Goal: Task Accomplishment & Management: Manage account settings

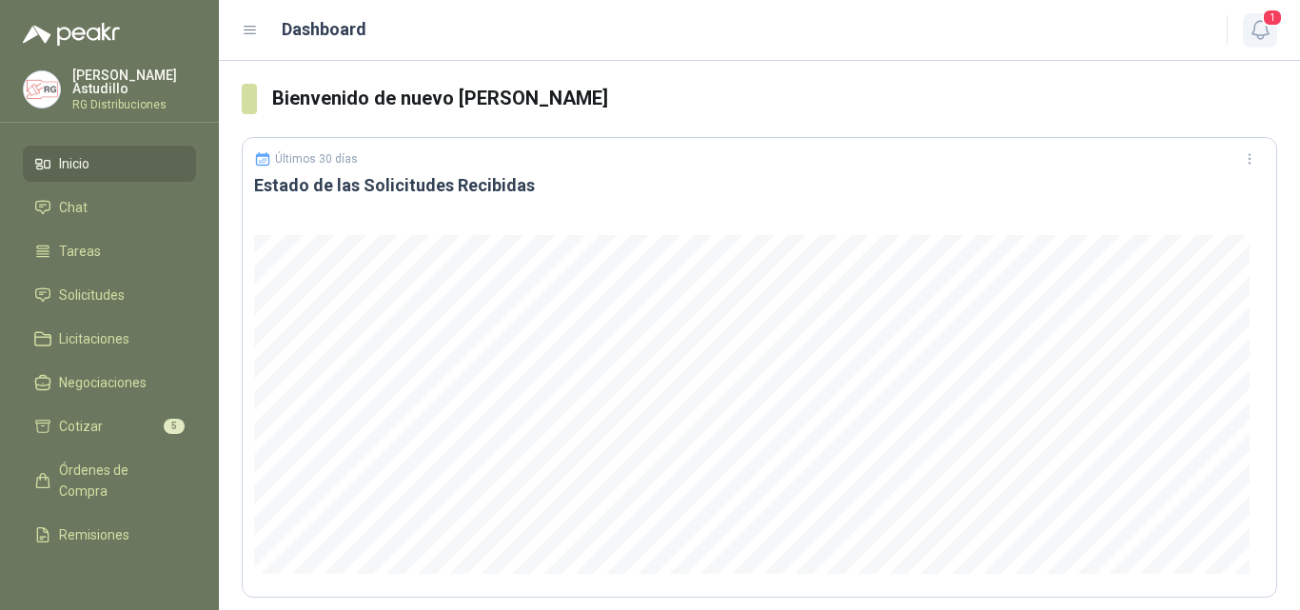
click at [1259, 31] on icon "button" at bounding box center [1261, 30] width 24 height 24
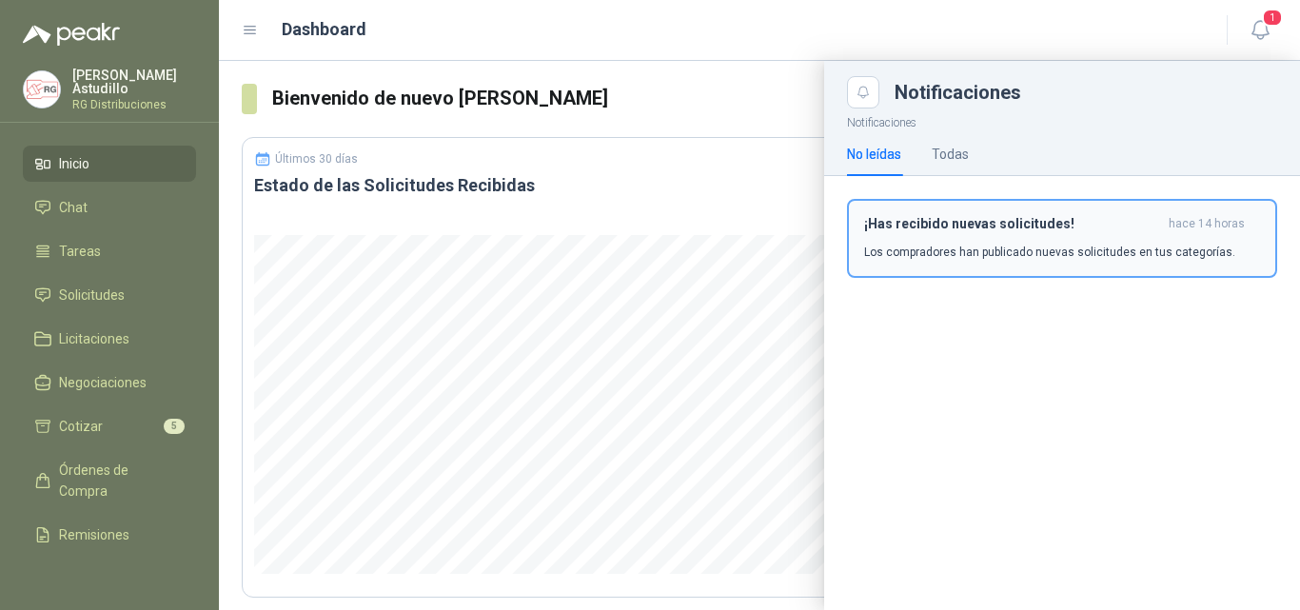
click at [1030, 234] on div "¡Has recibido nuevas solicitudes! hace 14 horas Los compradores han publicado n…" at bounding box center [1062, 238] width 396 height 45
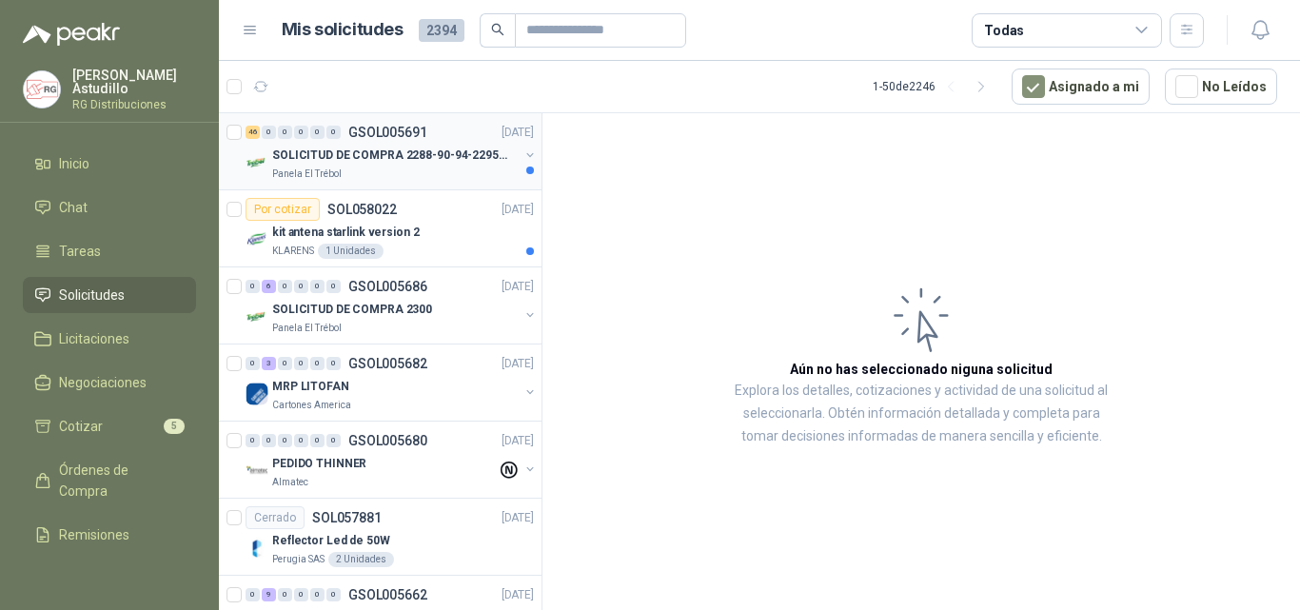
click at [436, 171] on div "Panela El Trébol" at bounding box center [395, 174] width 247 height 15
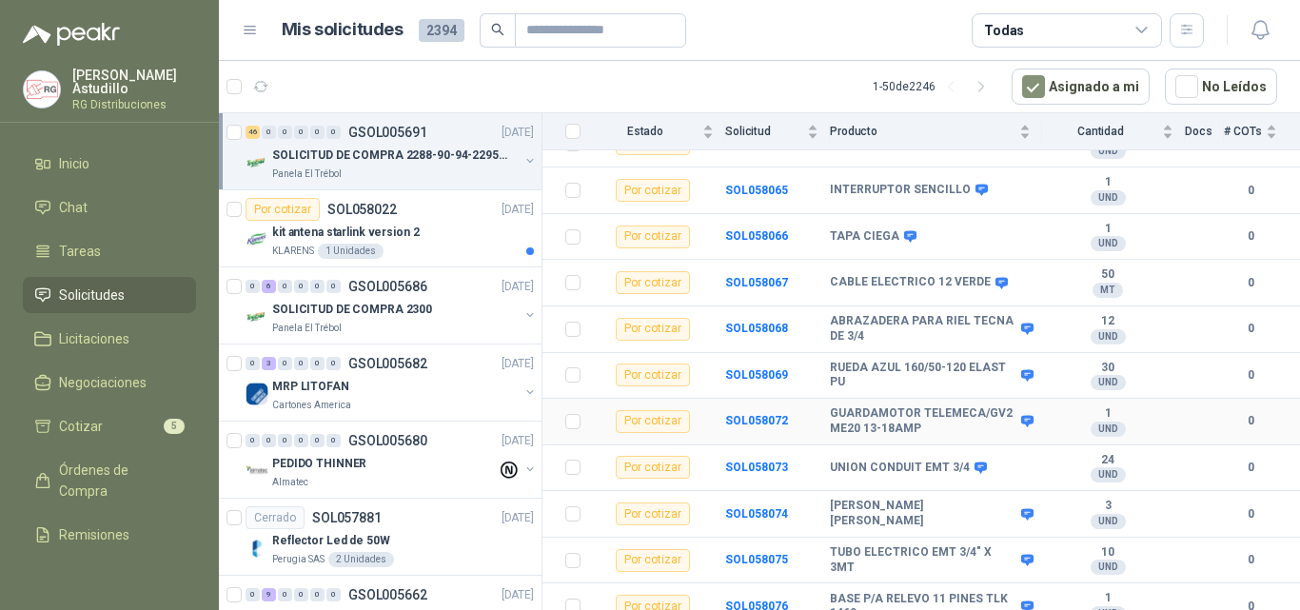
scroll to position [1893, 0]
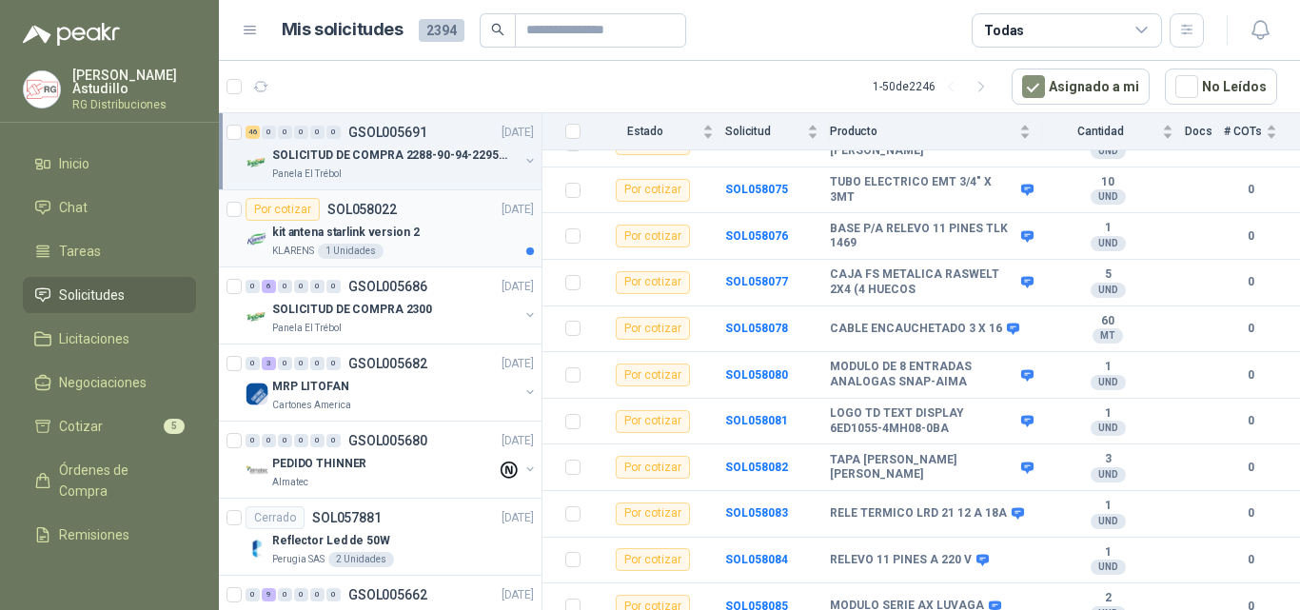
click at [403, 222] on div "kit antena starlink version 2" at bounding box center [403, 232] width 262 height 23
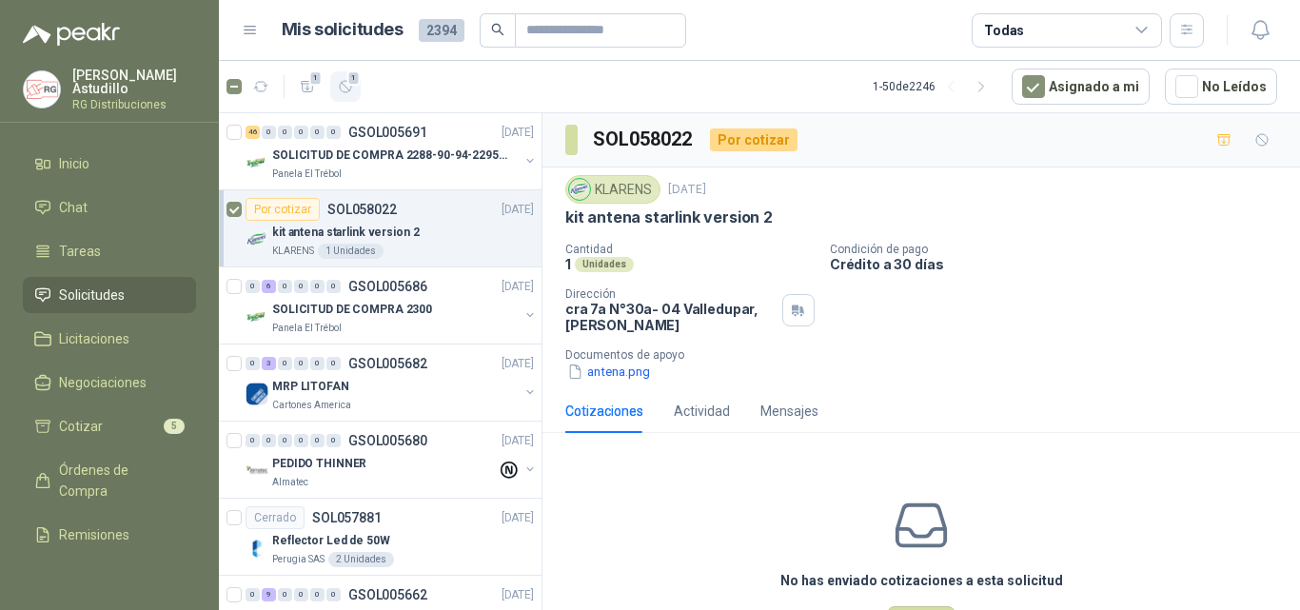
click at [335, 93] on button "1" at bounding box center [345, 86] width 30 height 30
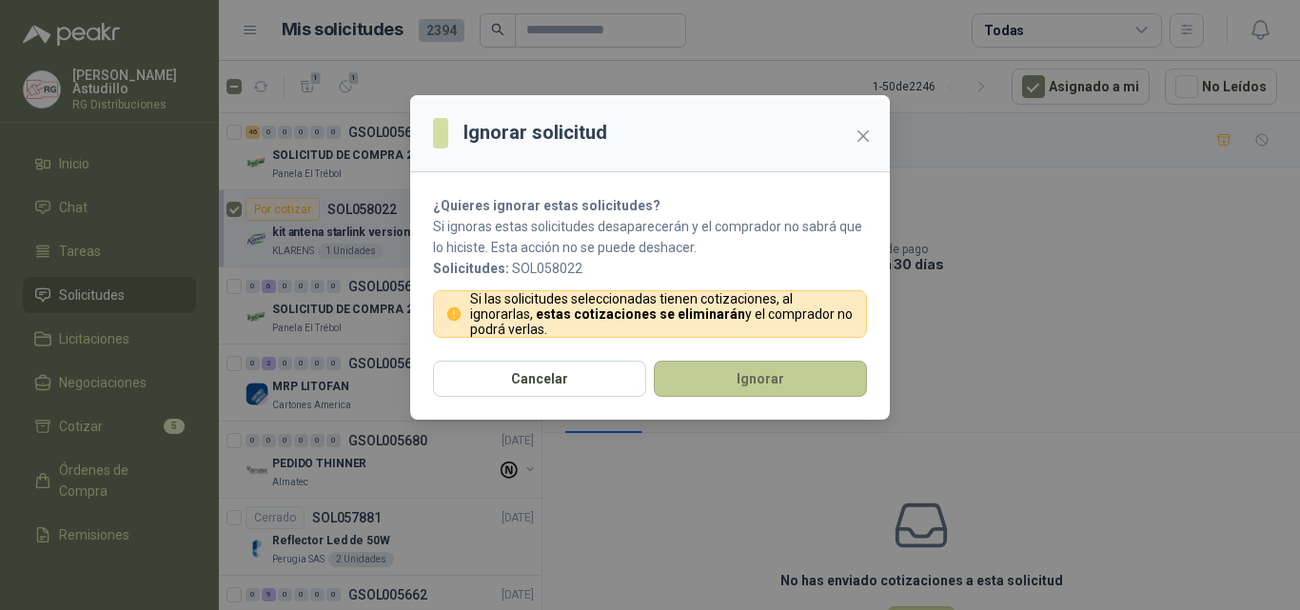
click at [711, 369] on button "Ignorar" at bounding box center [760, 379] width 213 height 36
